Goal: Task Accomplishment & Management: Manage account settings

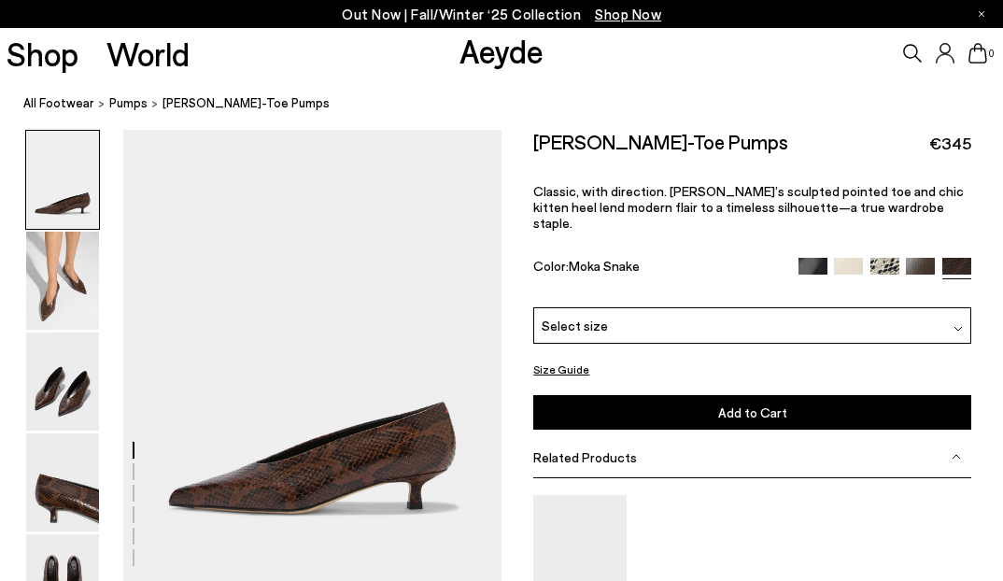
click at [950, 58] on icon at bounding box center [944, 53] width 18 height 20
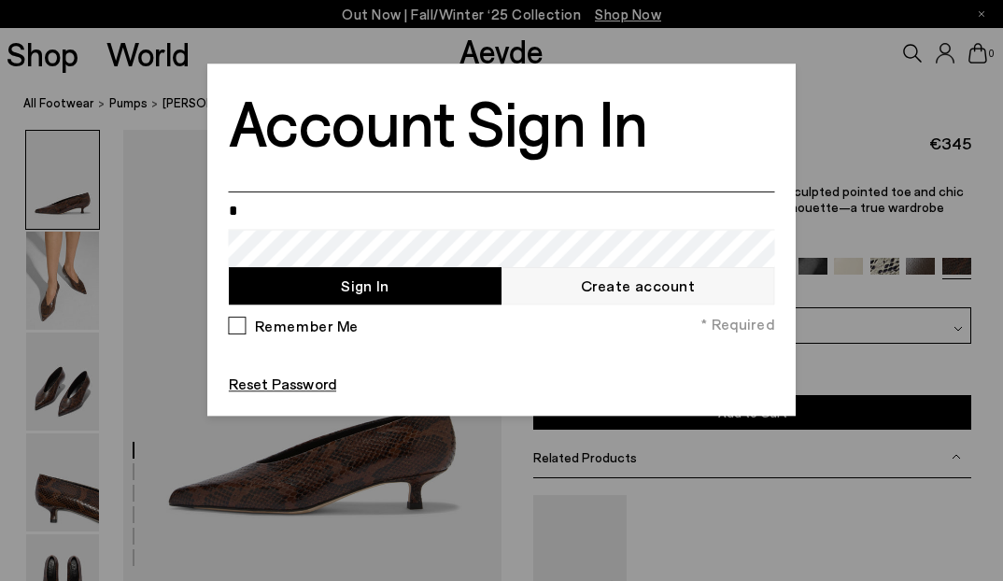
type input "**********"
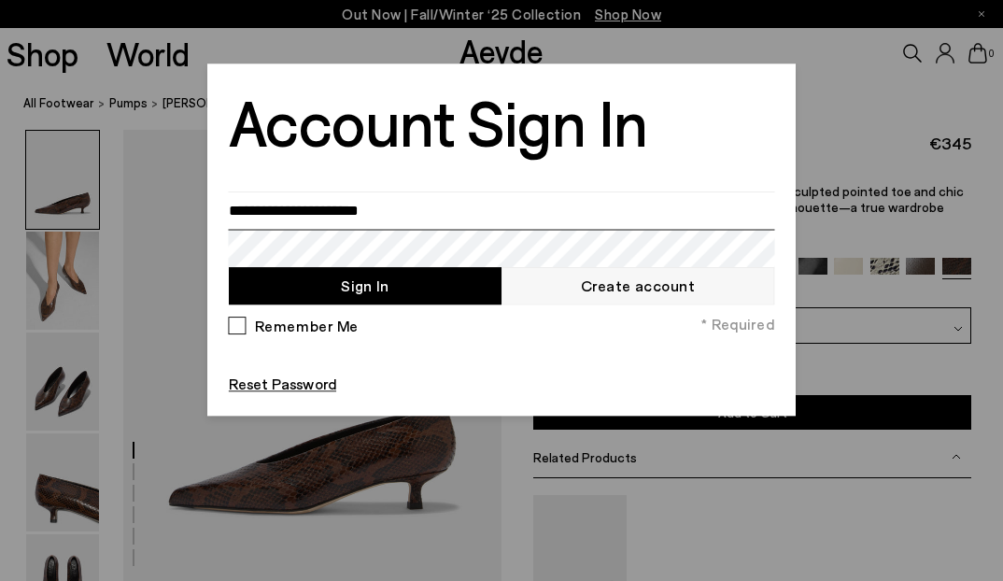
click at [229, 266] on button "Sign In" at bounding box center [365, 284] width 273 height 37
click at [151, 96] on div at bounding box center [501, 290] width 1003 height 581
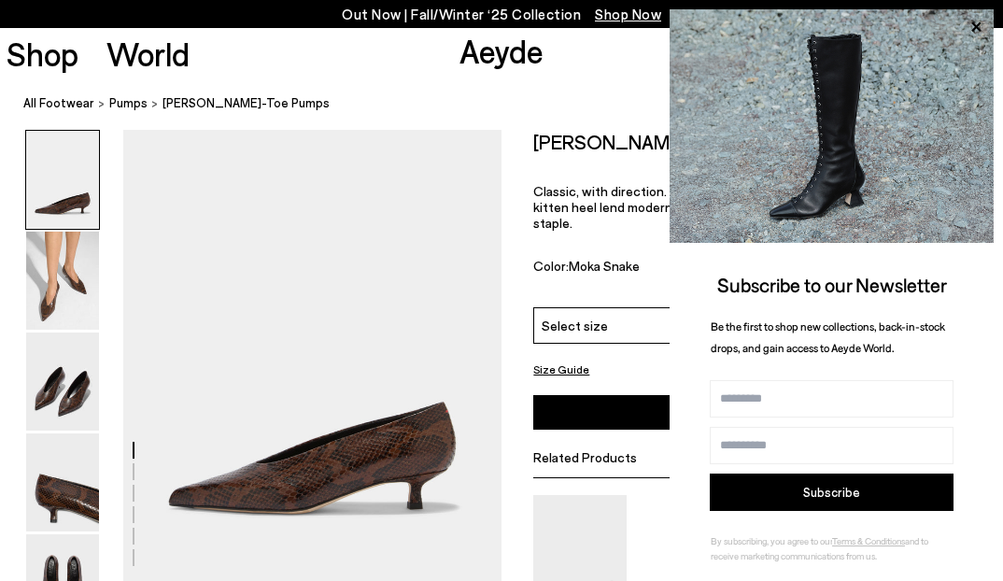
click at [943, 55] on img at bounding box center [831, 125] width 324 height 233
click at [970, 32] on icon at bounding box center [975, 27] width 24 height 24
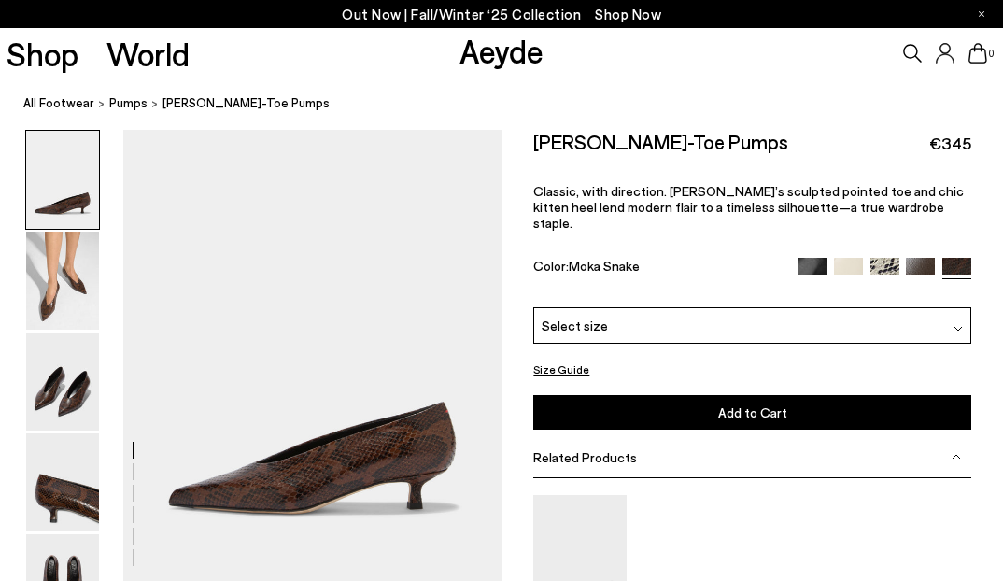
click at [941, 49] on icon at bounding box center [944, 53] width 19 height 21
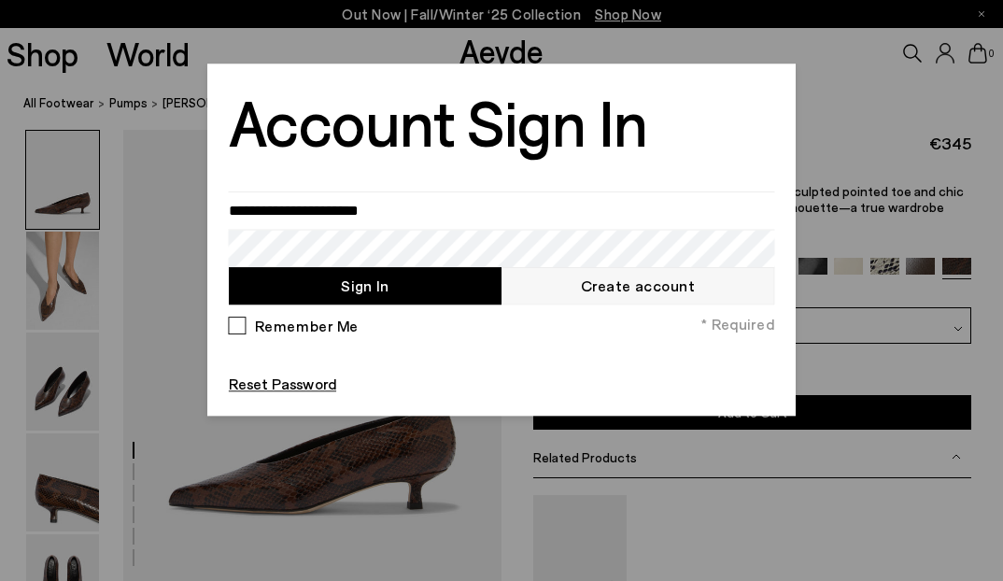
click at [386, 299] on button "Sign In" at bounding box center [365, 284] width 273 height 37
click at [229, 266] on button "Sign In" at bounding box center [365, 284] width 273 height 37
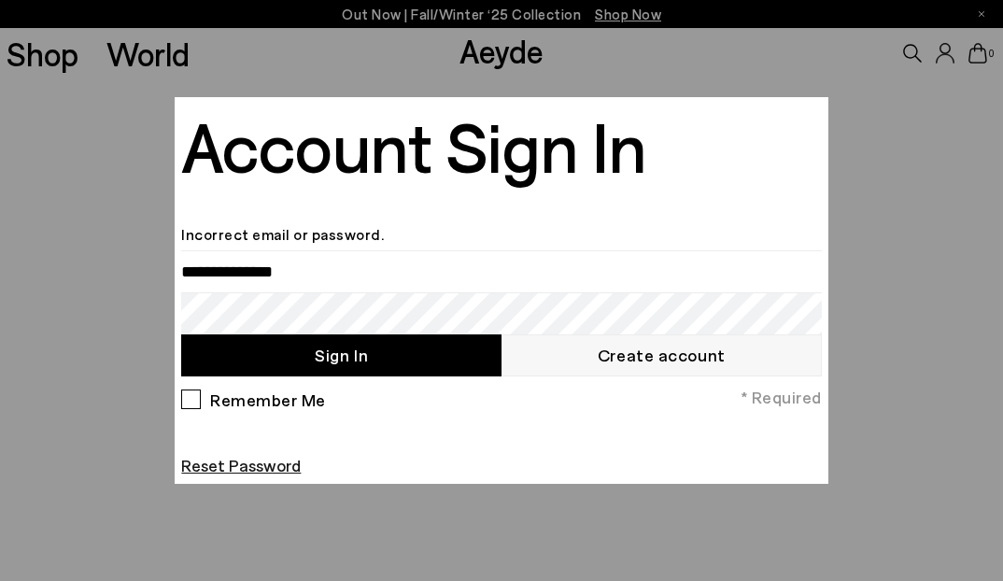
click at [238, 473] on link "Reset Password" at bounding box center [241, 465] width 120 height 21
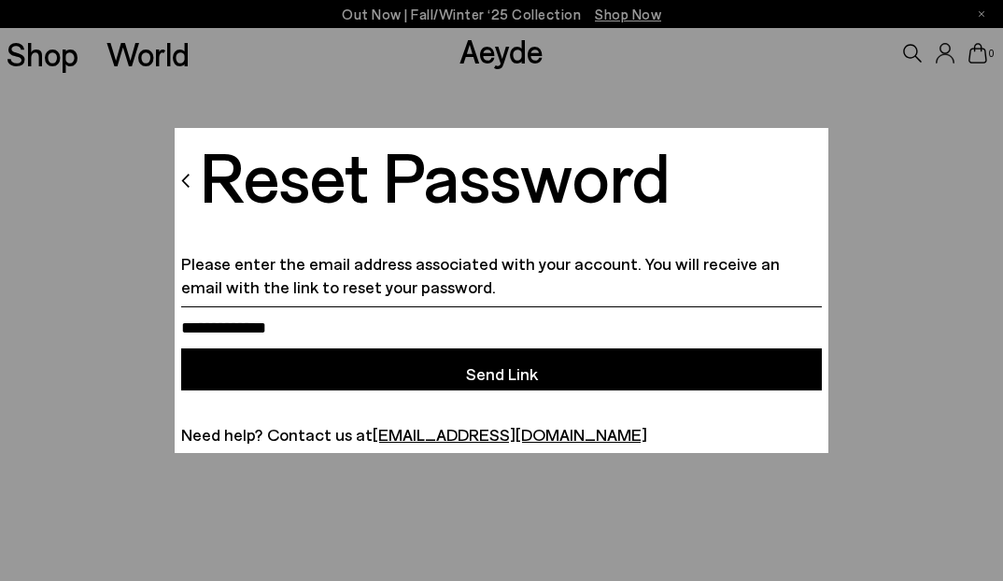
click at [239, 313] on input "Email" at bounding box center [501, 327] width 640 height 42
type input "**********"
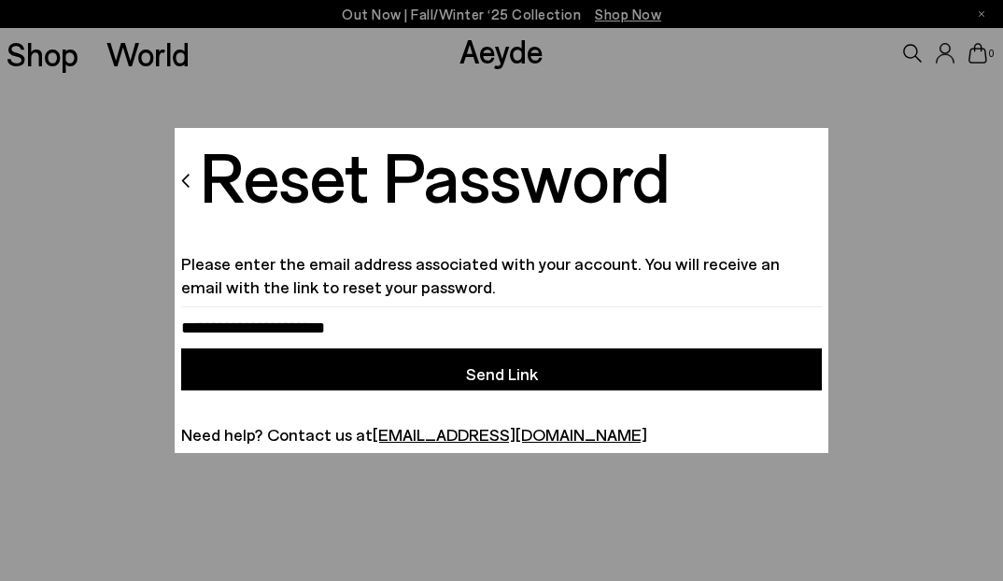
click at [340, 369] on button "Send Link" at bounding box center [501, 369] width 640 height 42
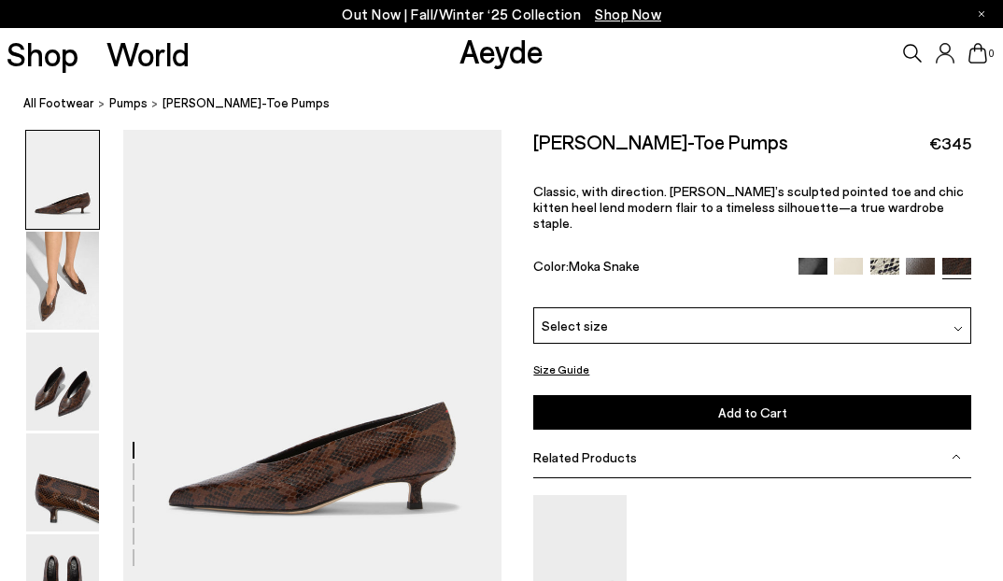
click at [938, 54] on icon at bounding box center [944, 53] width 19 height 21
